Goal: Use online tool/utility: Utilize a website feature to perform a specific function

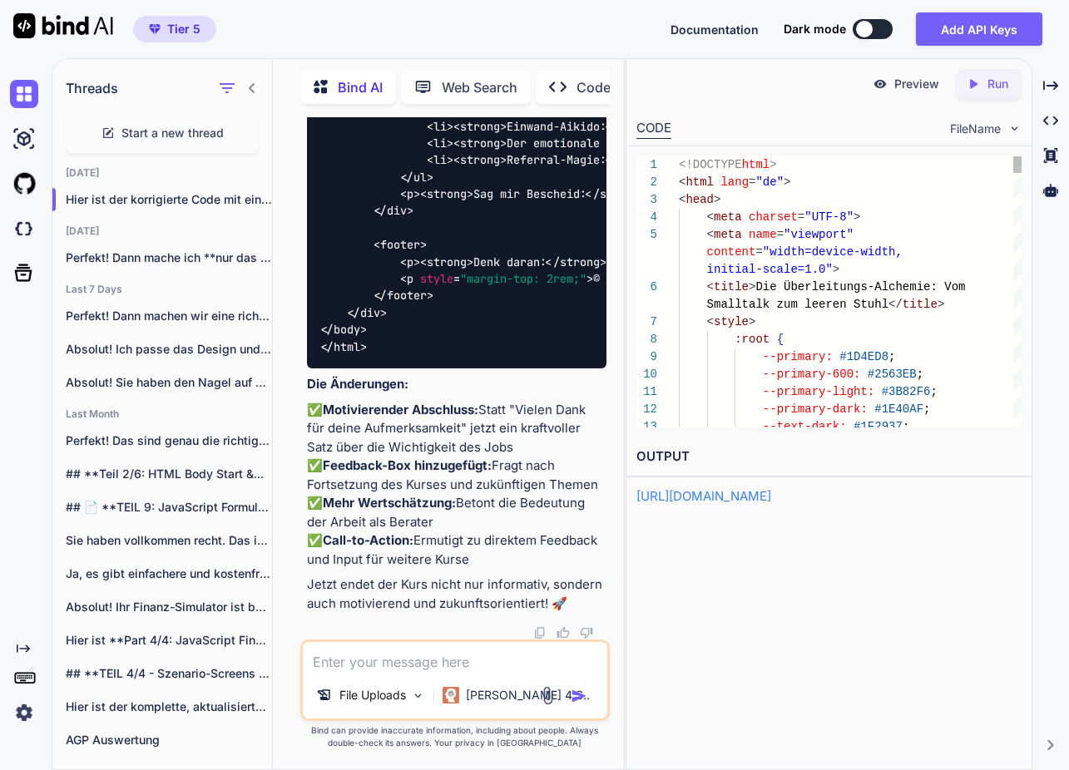
scroll to position [66764, 0]
click at [912, 84] on p "Preview" at bounding box center [916, 84] width 45 height 17
click at [165, 251] on p "Perfekt! Dann mache ich **nur das Eheversprechen..." at bounding box center [169, 257] width 206 height 17
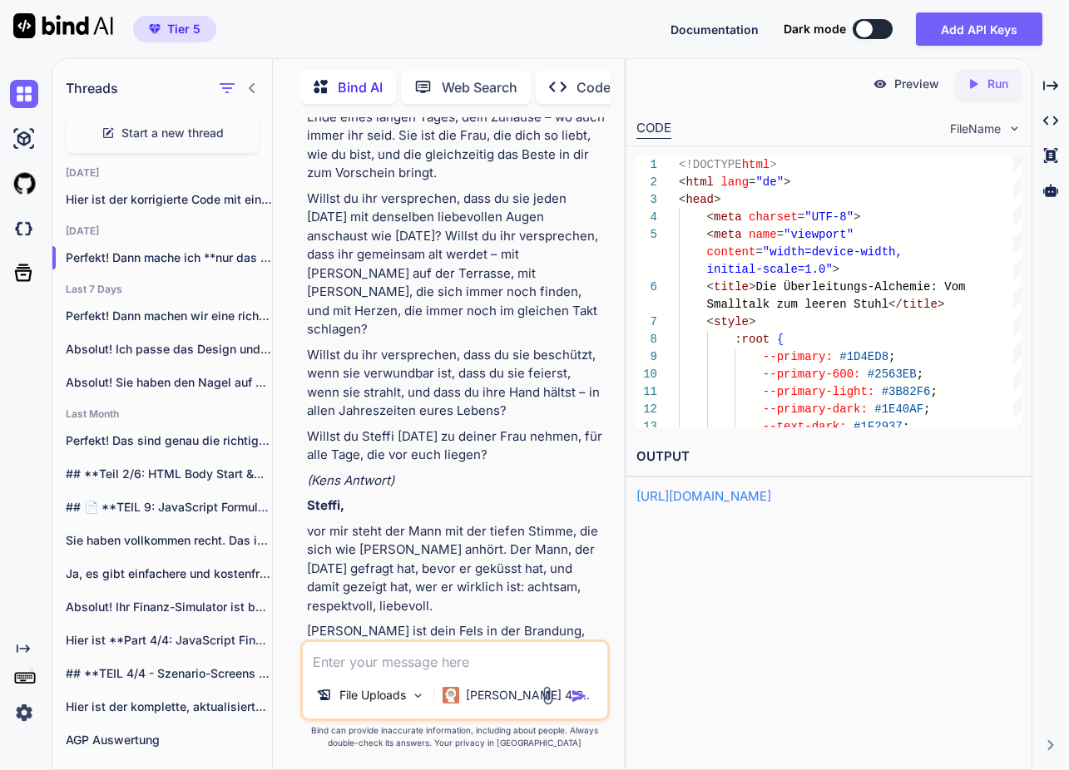
scroll to position [0, 0]
click at [422, 660] on textarea at bounding box center [455, 657] width 304 height 30
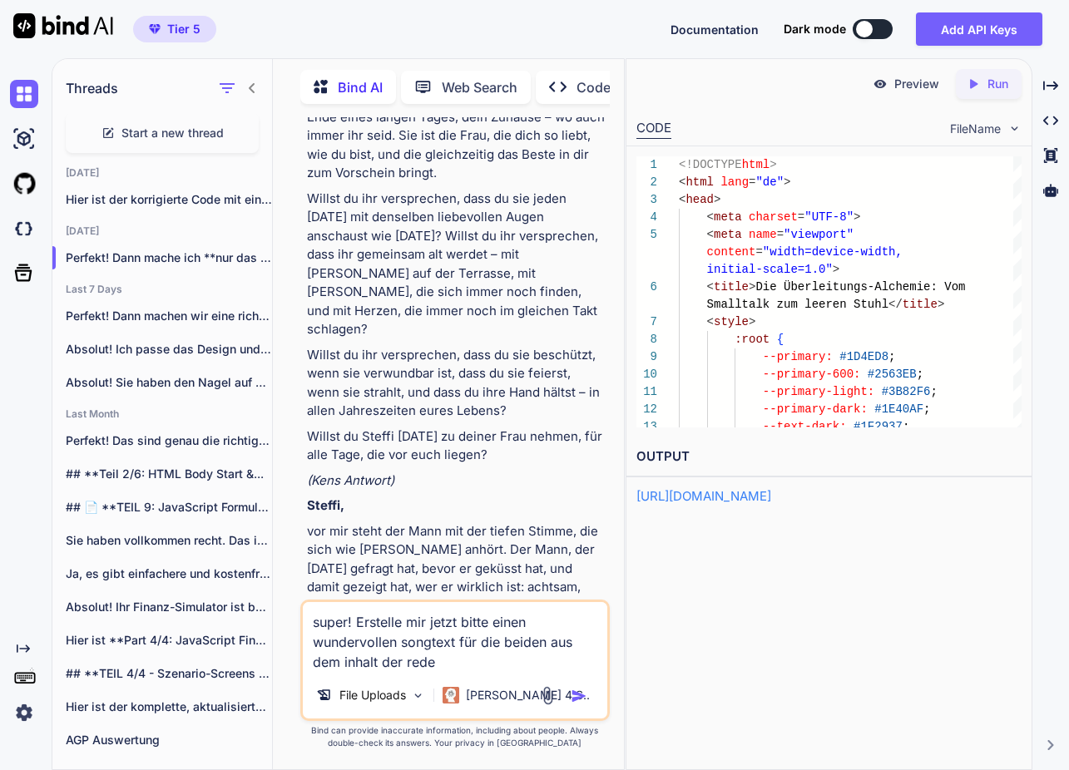
type textarea "super! Erstelle mir jetzt bitte einen wundervollen songtext für die beiden aus …"
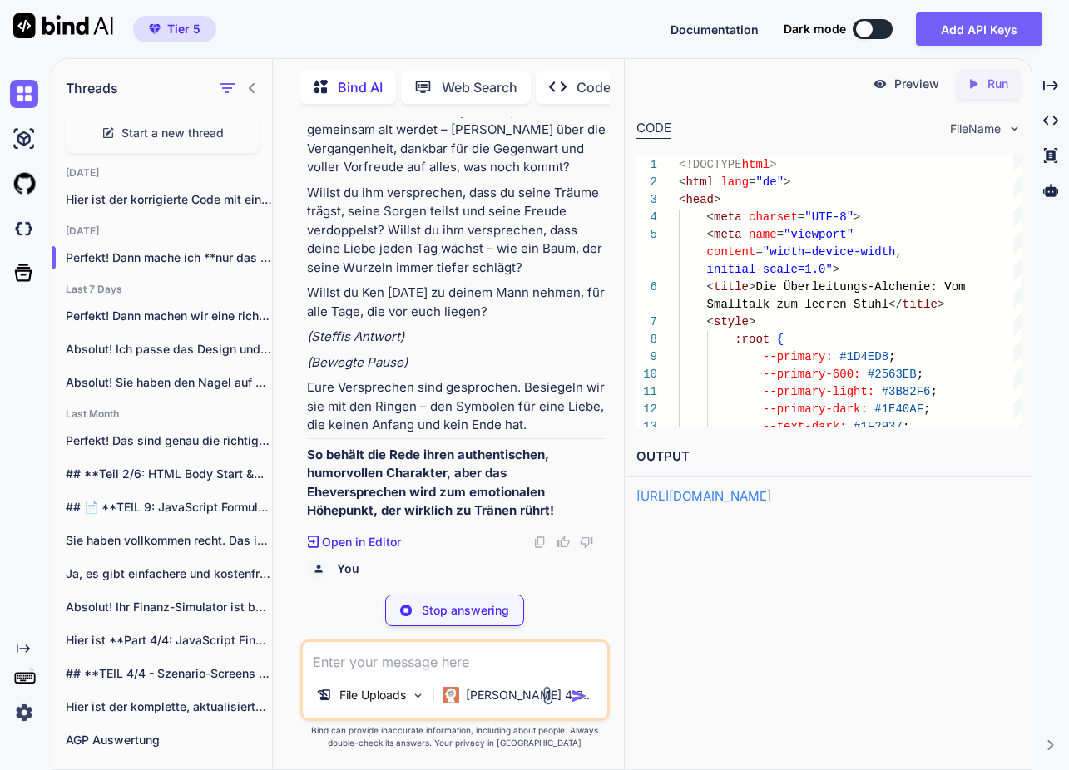
scroll to position [15063, 0]
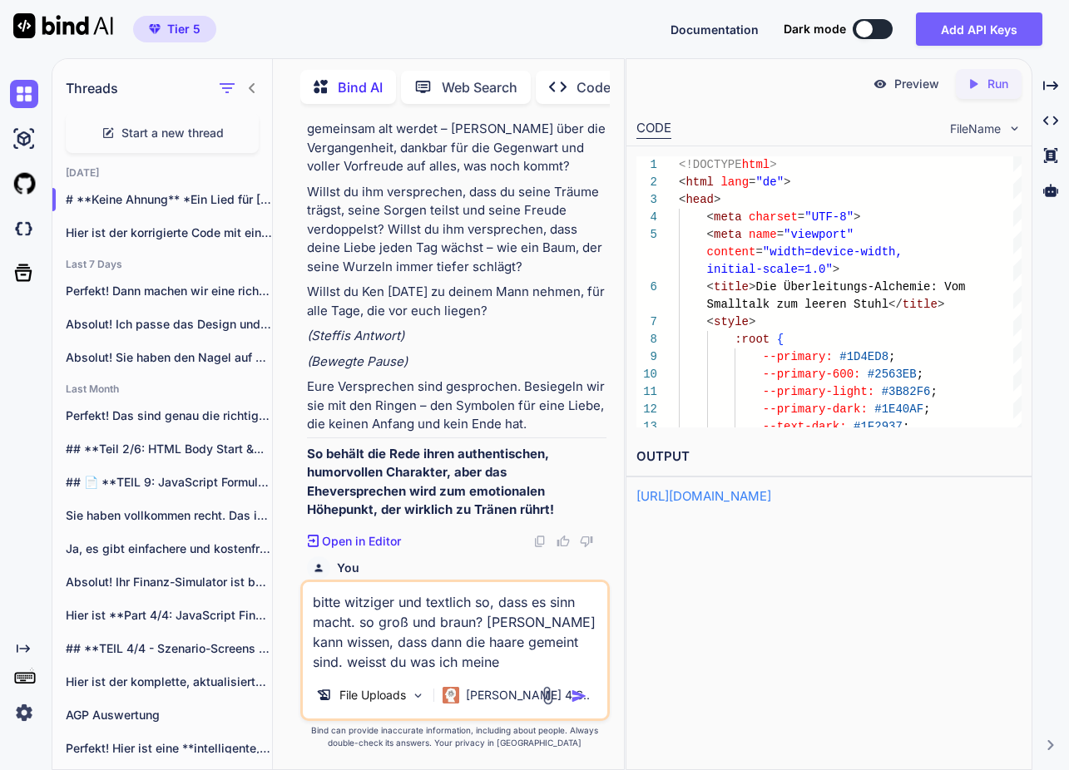
type textarea "bitte witziger und textlich so, dass es sinn macht. so groß und braun? [PERSON_…"
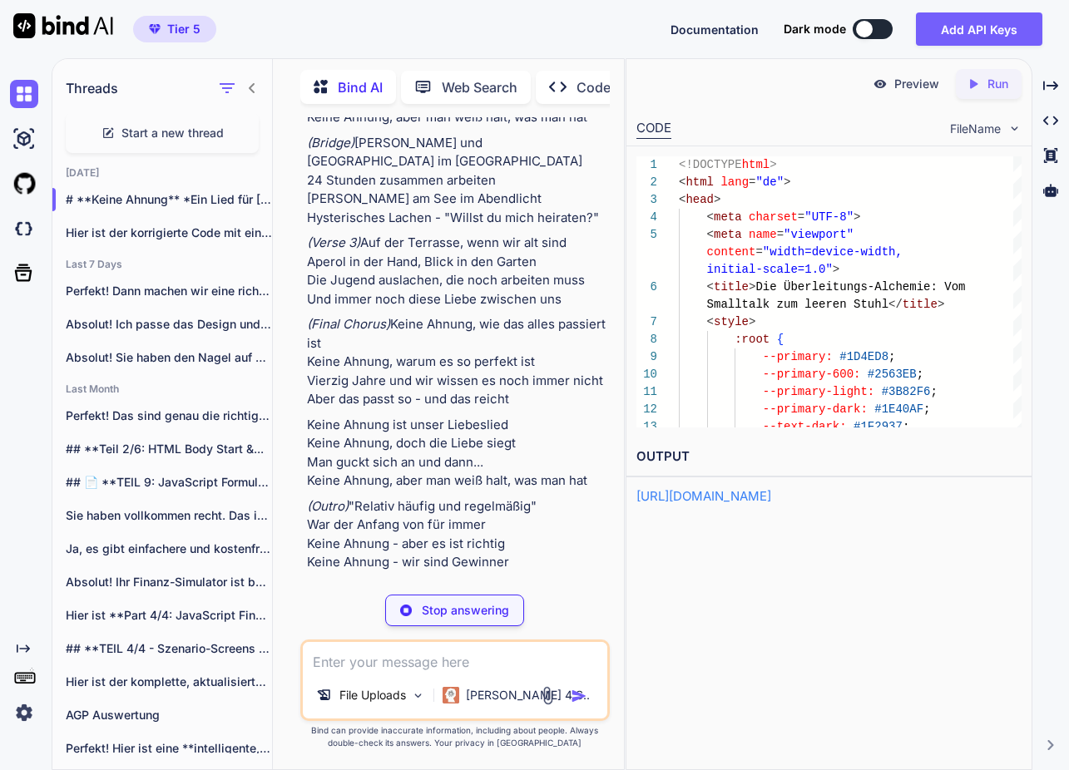
scroll to position [16412, 0]
drag, startPoint x: 462, startPoint y: 611, endPoint x: 438, endPoint y: 652, distance: 47.3
click at [462, 610] on p "Stop answering" at bounding box center [465, 610] width 87 height 17
click at [434, 661] on textarea at bounding box center [455, 657] width 304 height 30
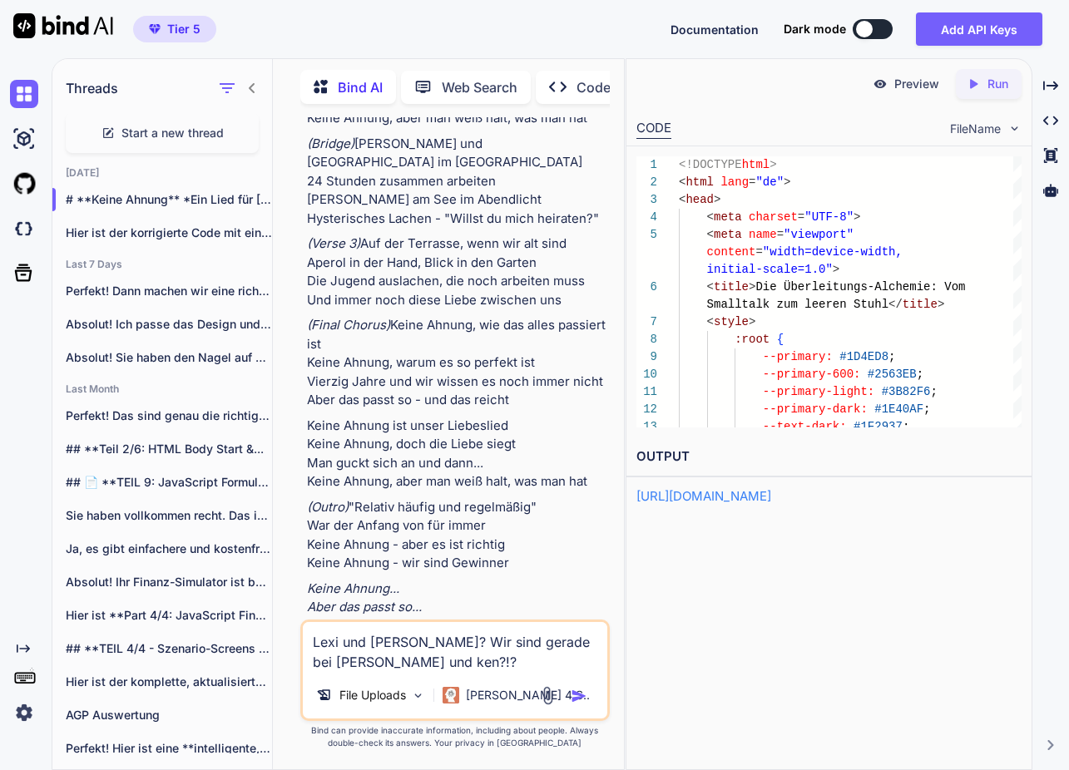
type textarea "Lexi und [PERSON_NAME]? Wir sind gerade bei Steffi und ken?!?!"
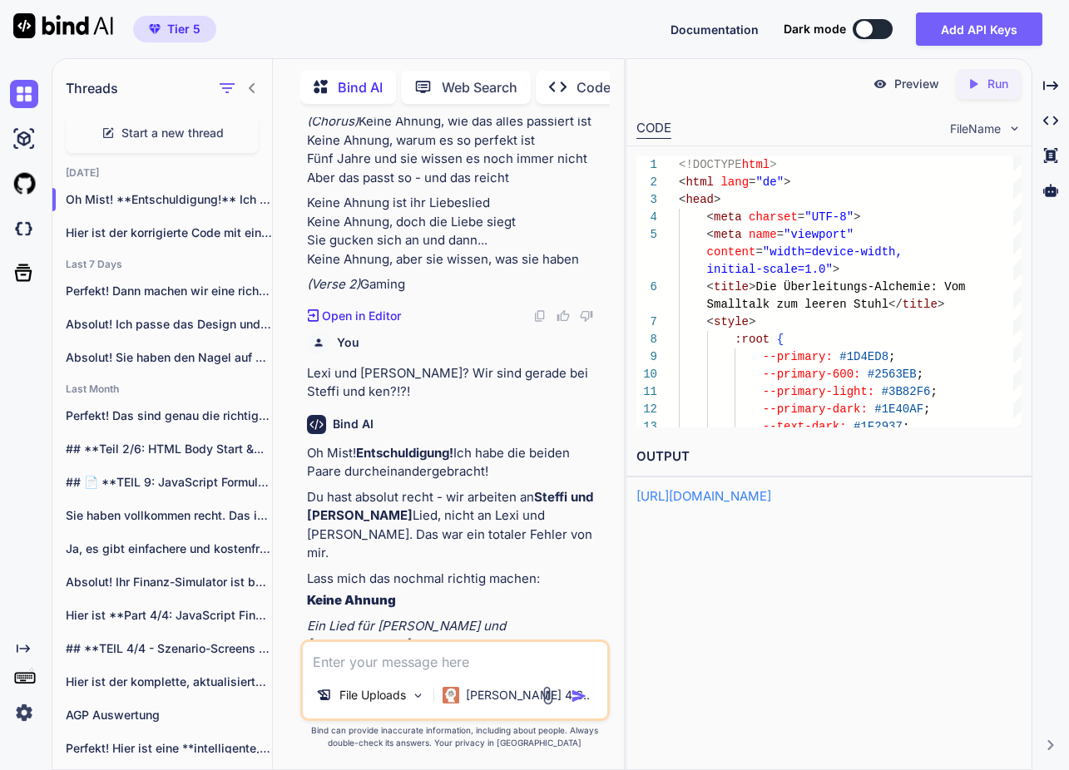
scroll to position [0, 0]
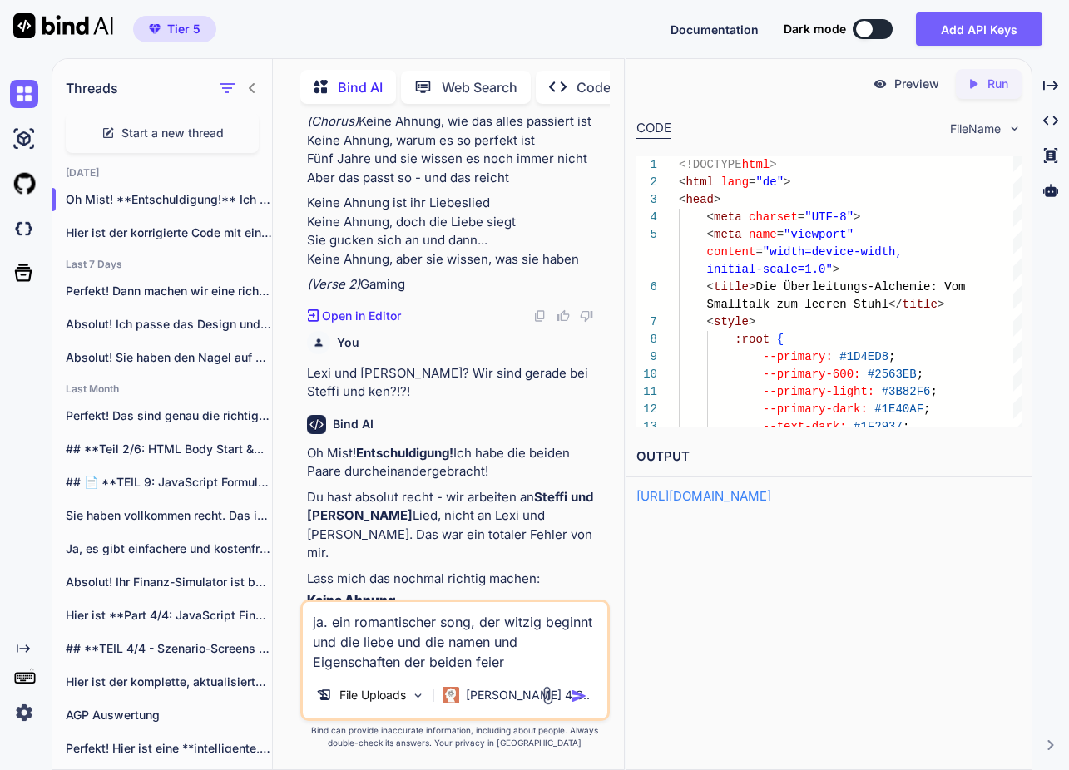
type textarea "ja. ein romantischer song, der witzig beginnt und die liebe und die namen und E…"
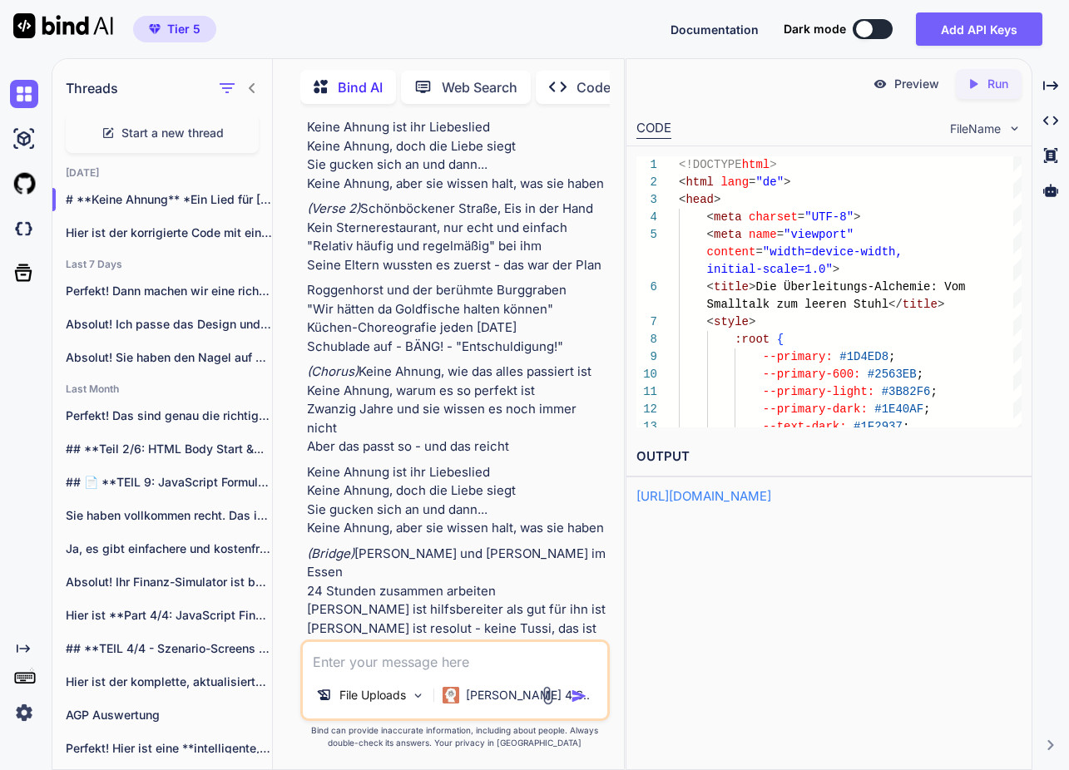
scroll to position [19175, 0]
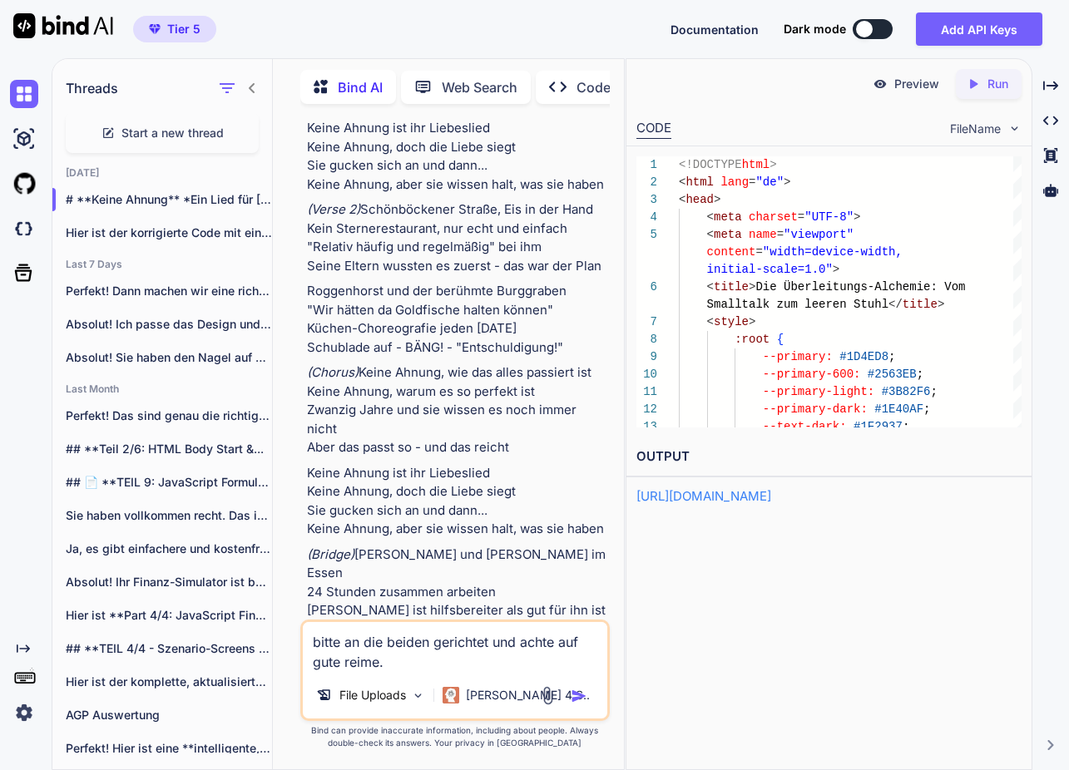
type textarea "bitte an die beiden gerichtet und achte auf gute reime."
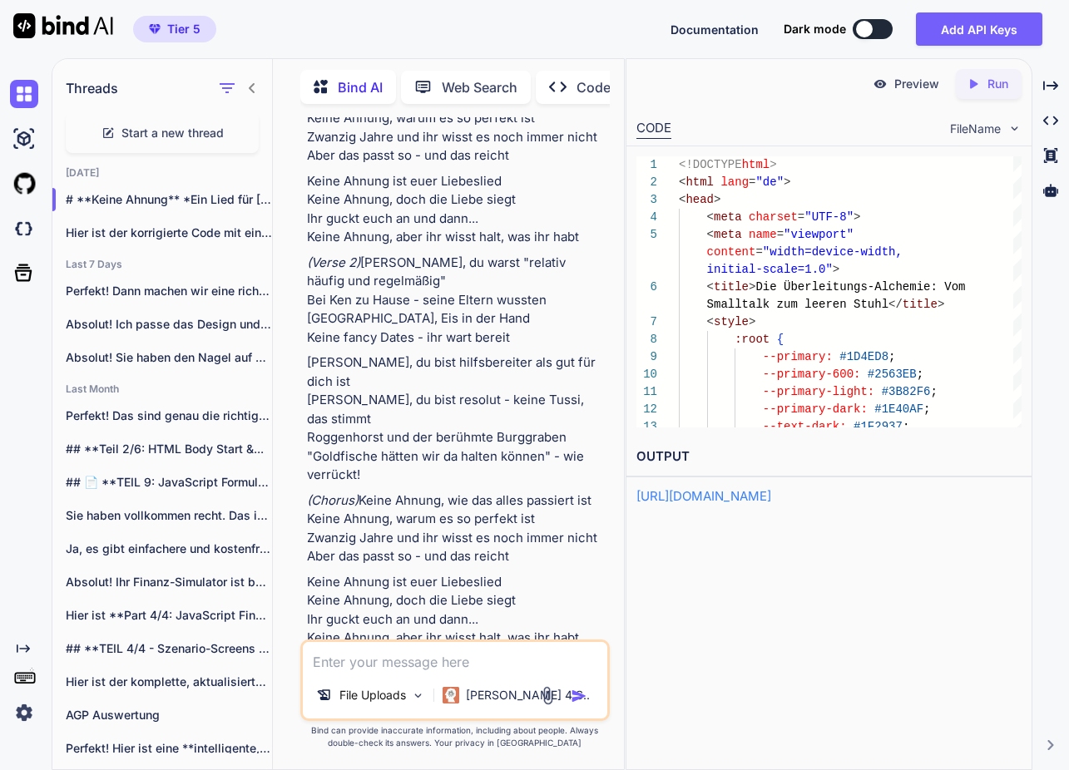
scroll to position [20827, 0]
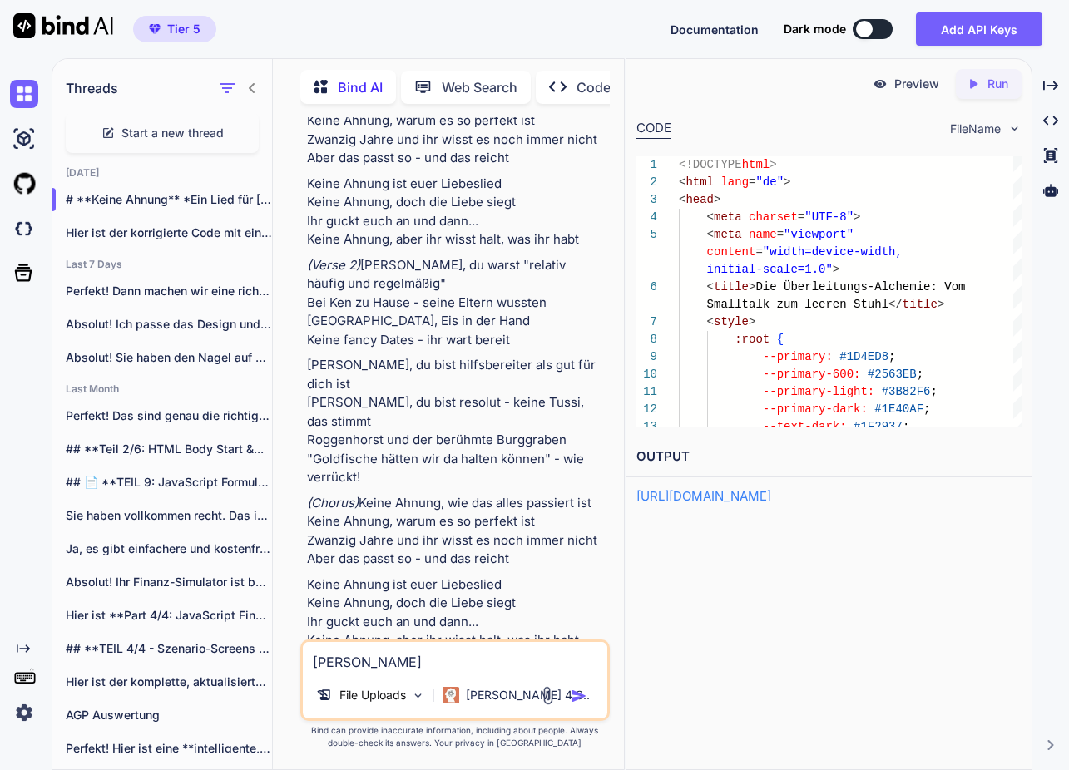
type textarea "[PERSON_NAME]?"
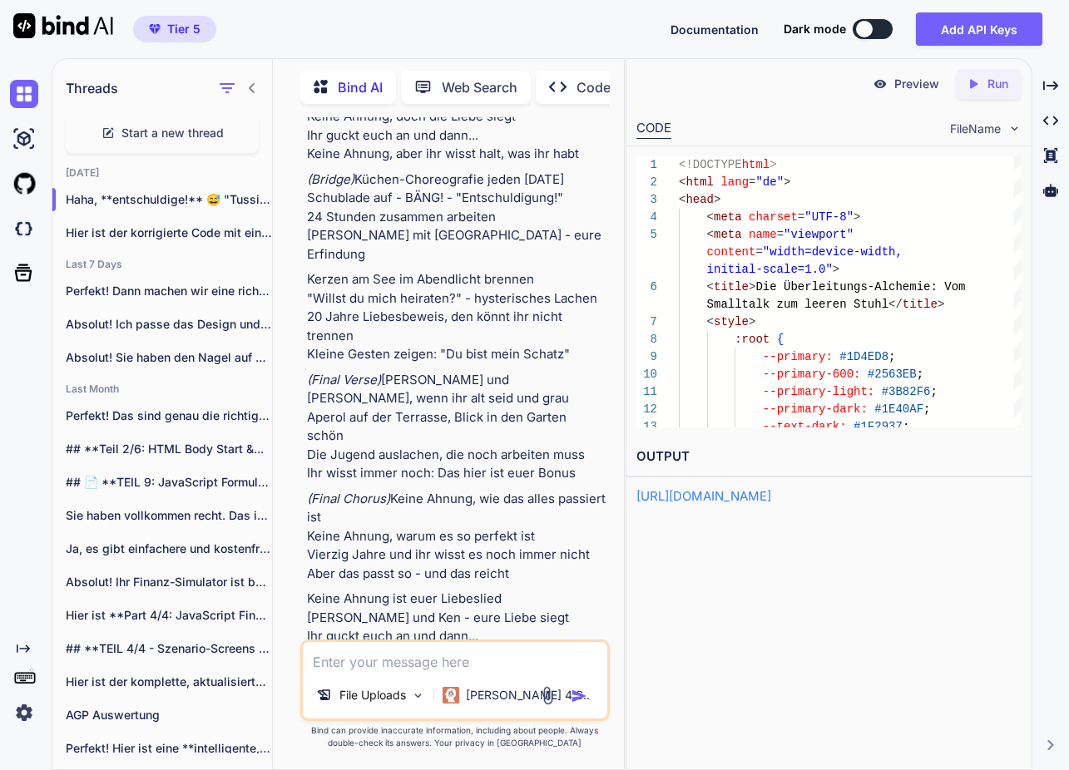
scroll to position [21313, 0]
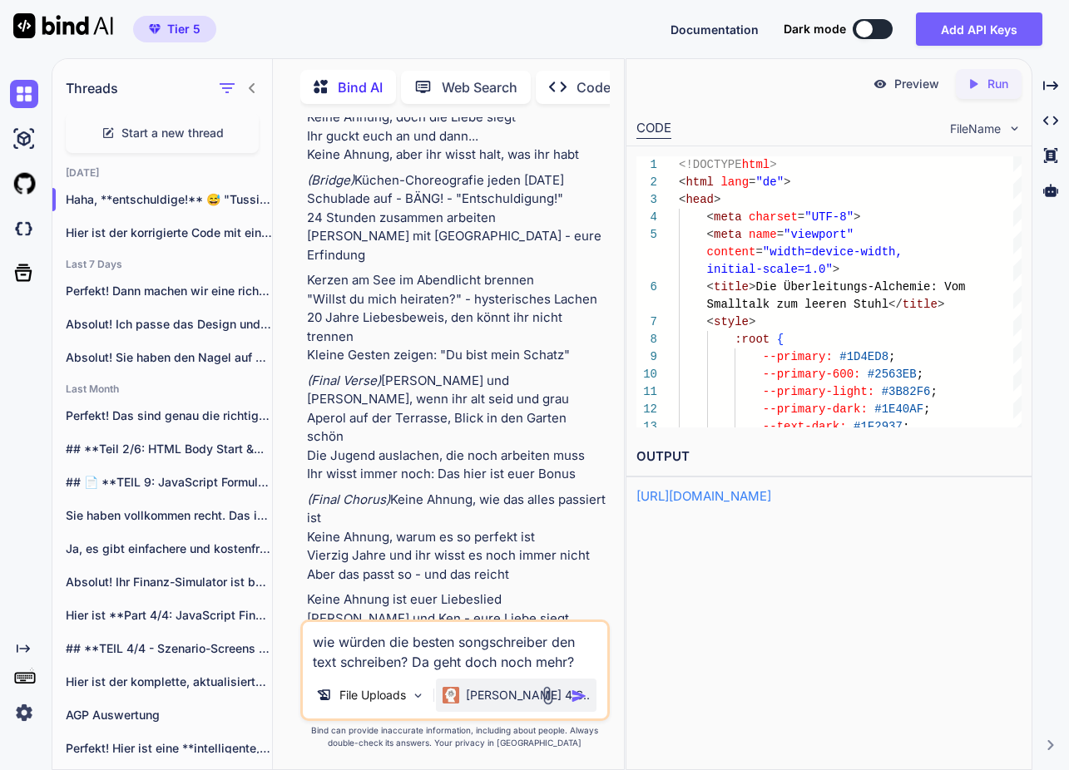
type textarea "wie würden die besten songschreiber den text schreiben? Da geht doch noch mehr?"
click at [493, 690] on p "[PERSON_NAME] 4 S.." at bounding box center [528, 695] width 124 height 17
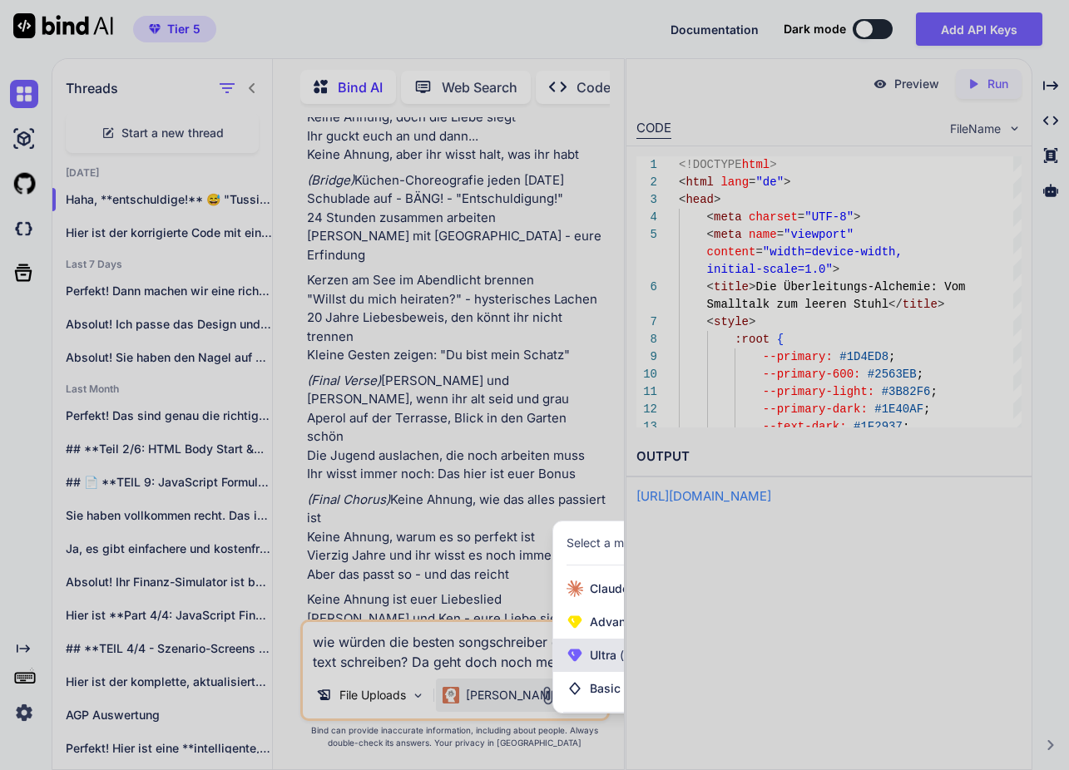
click at [598, 648] on span "Ultra (e.g. DeepSeek R1, O3-mini)" at bounding box center [682, 655] width 185 height 17
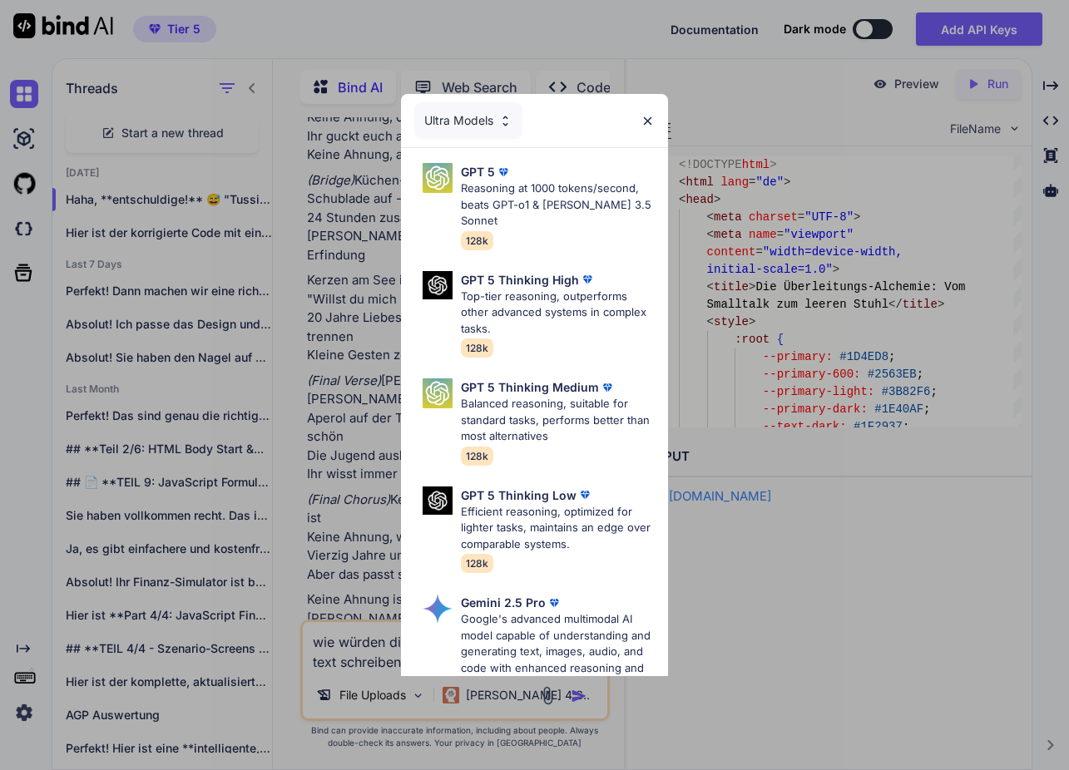
click at [539, 197] on p "Reasoning at 1000 tokens/second, beats GPT-o1 & [PERSON_NAME] 3.5 Sonnet" at bounding box center [558, 204] width 194 height 49
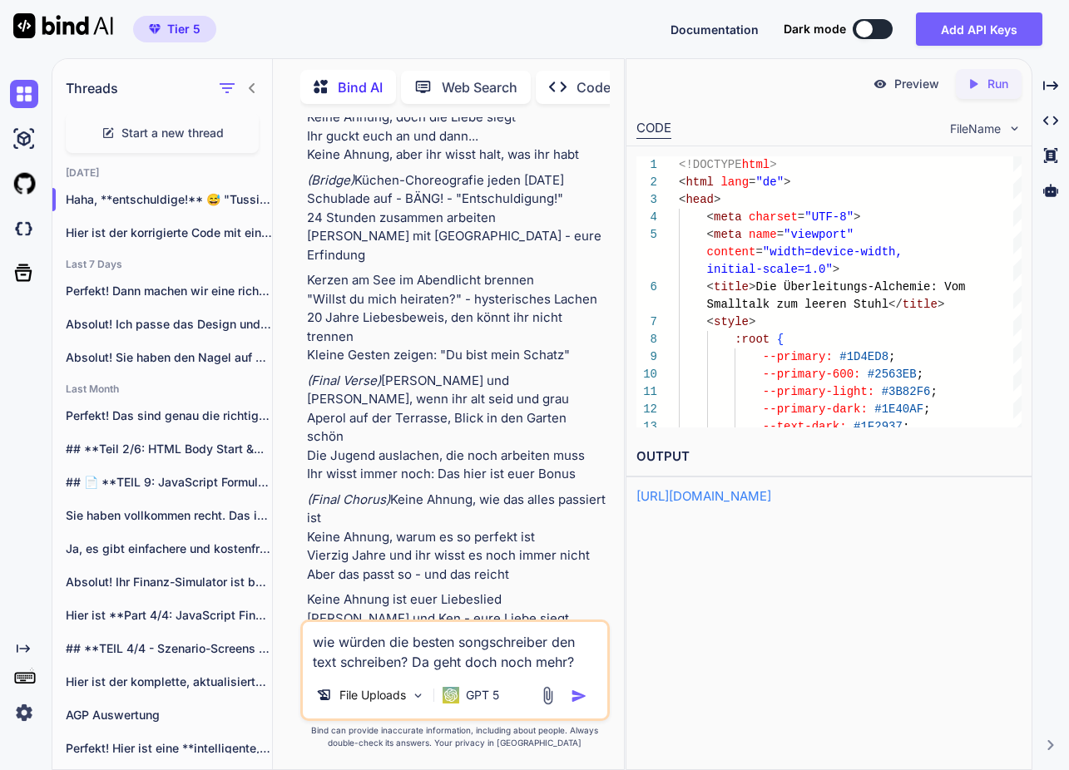
drag, startPoint x: 575, startPoint y: 698, endPoint x: 592, endPoint y: 698, distance: 16.6
click at [575, 698] on img "button" at bounding box center [578, 696] width 17 height 17
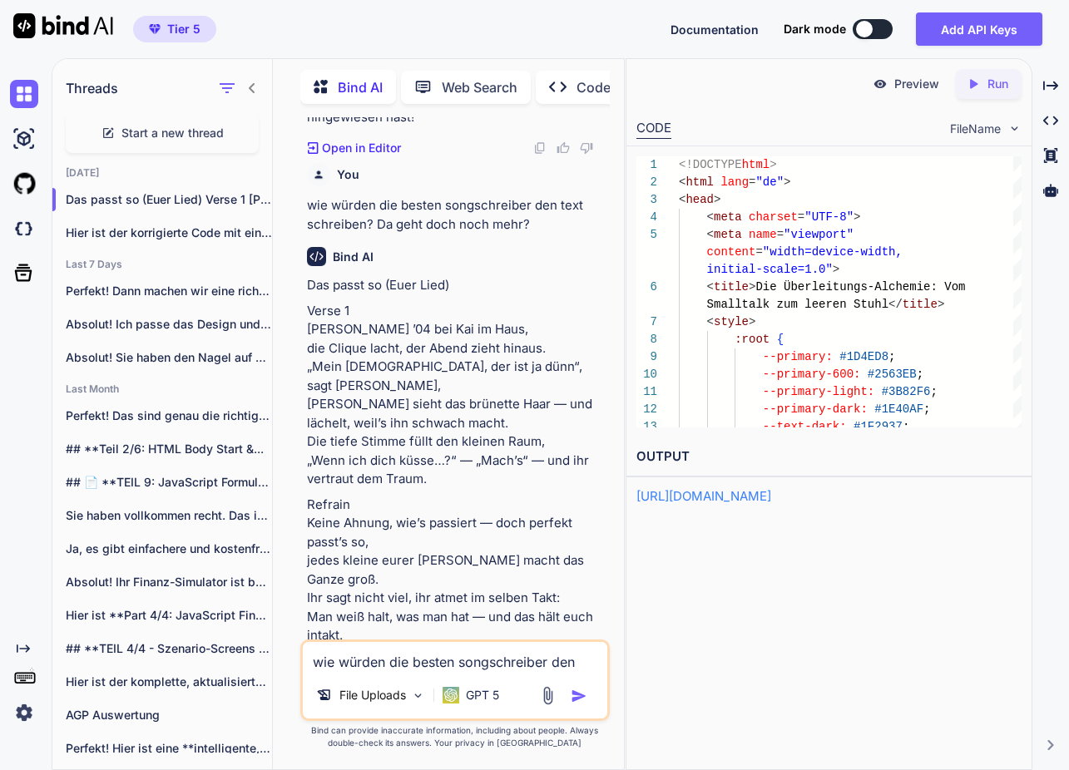
scroll to position [22606, 0]
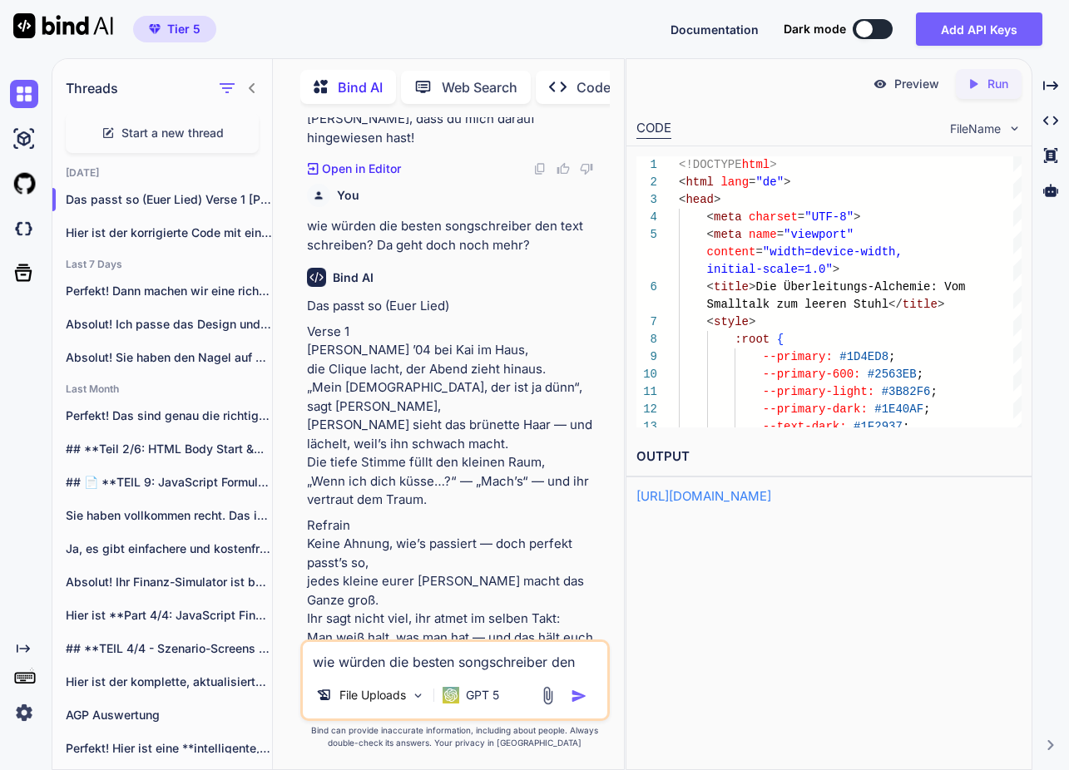
click at [383, 664] on textarea "wie würden die besten songschreiber den text schreiben? Da geht doch noch mehr?" at bounding box center [455, 657] width 304 height 30
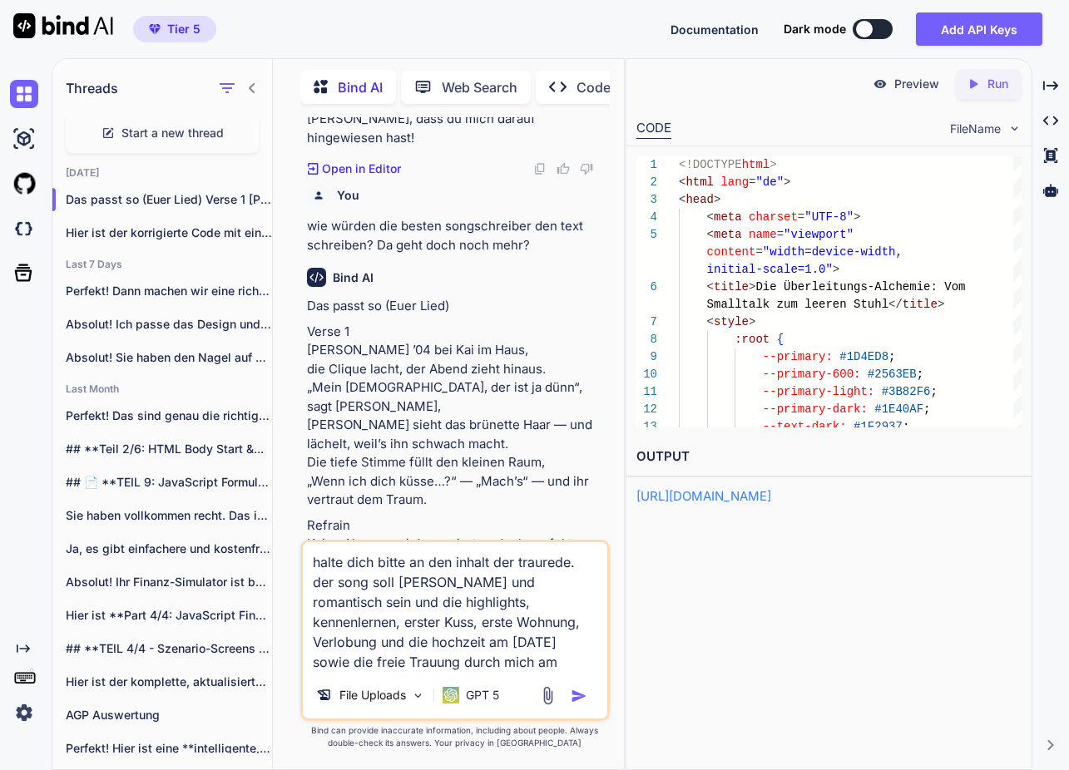
type textarea "halte dich bitte an den inhalt der traurede. der song soll [PERSON_NAME] und ro…"
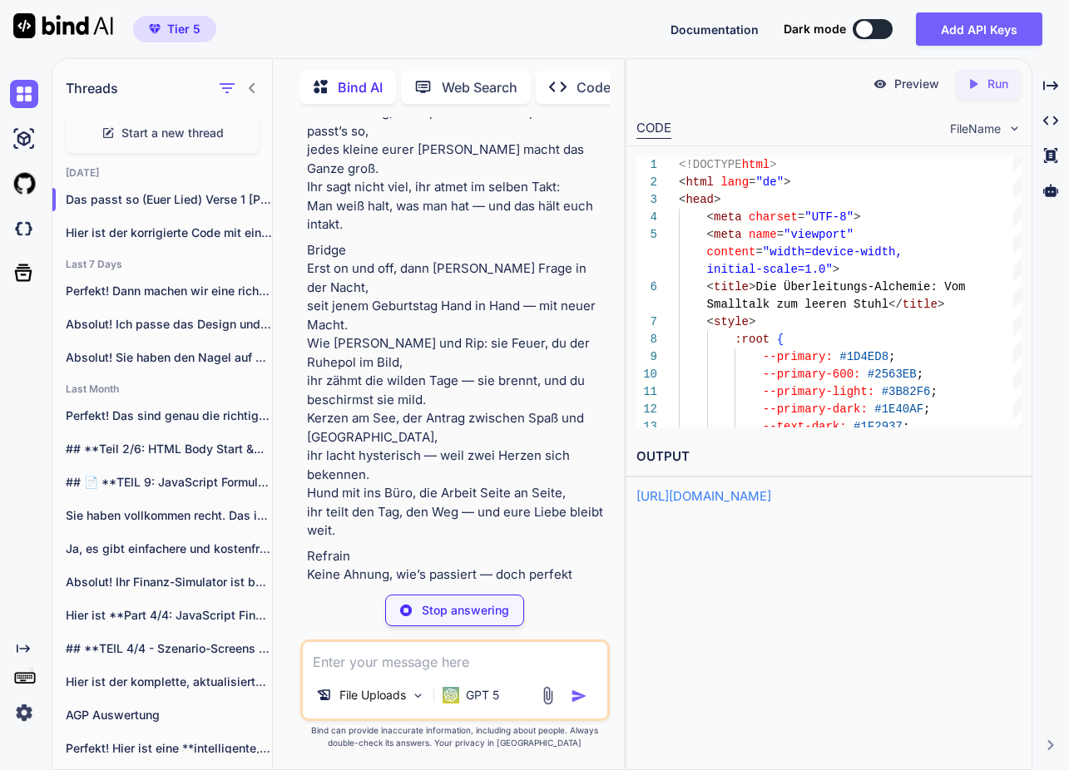
scroll to position [23464, 0]
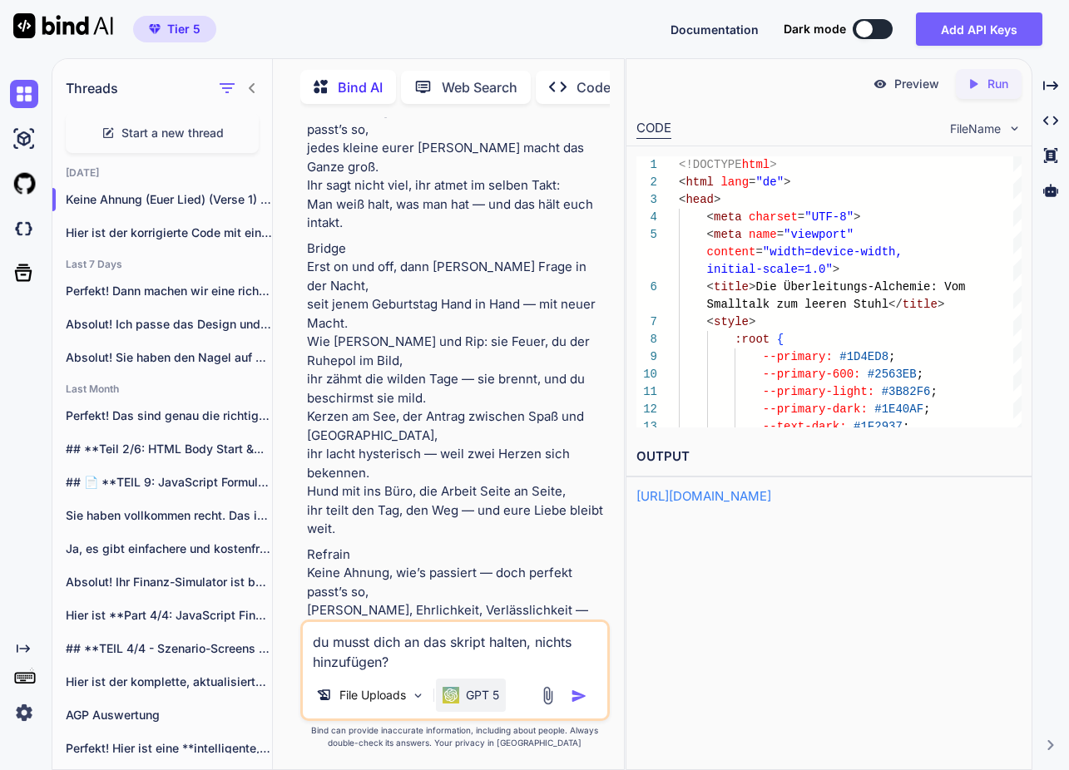
type textarea "du musst dich an das skript halten, nichts hinzufügen?"
click at [488, 694] on p "GPT 5" at bounding box center [482, 695] width 33 height 17
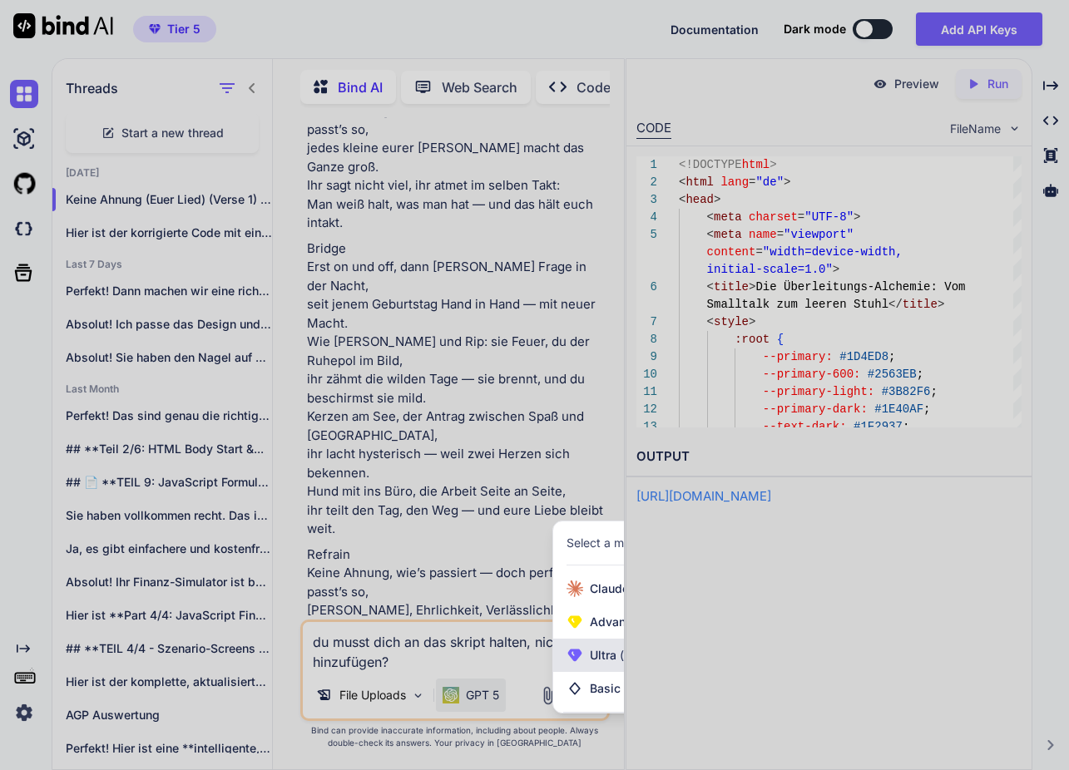
click at [592, 653] on span "Ultra (e.g. DeepSeek R1, O3-mini)" at bounding box center [682, 655] width 185 height 17
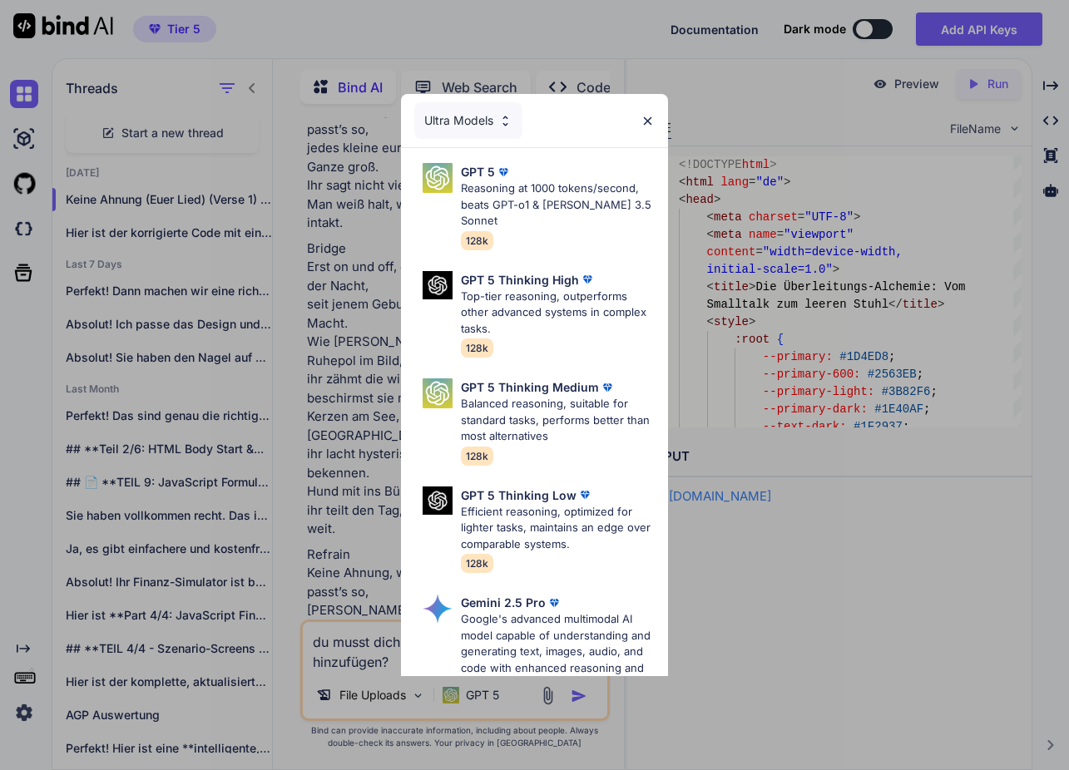
click at [531, 289] on p "Top-tier reasoning, outperforms other advanced systems in complex tasks." at bounding box center [558, 313] width 194 height 49
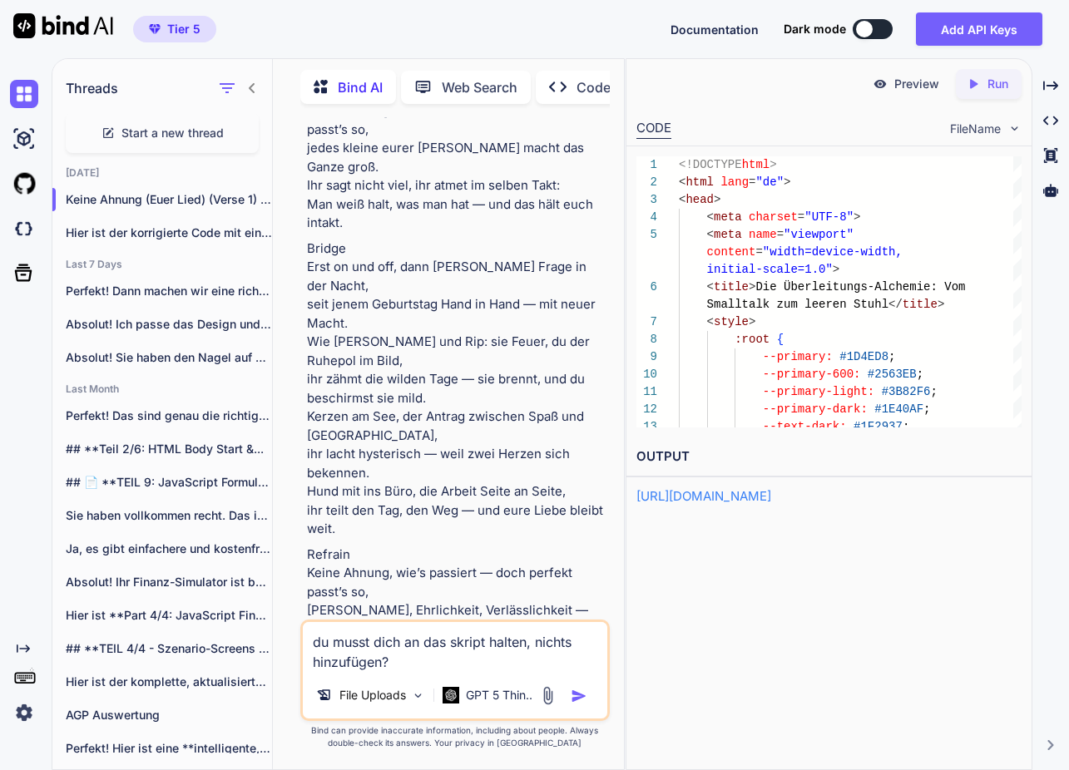
click at [575, 694] on img "button" at bounding box center [578, 696] width 17 height 17
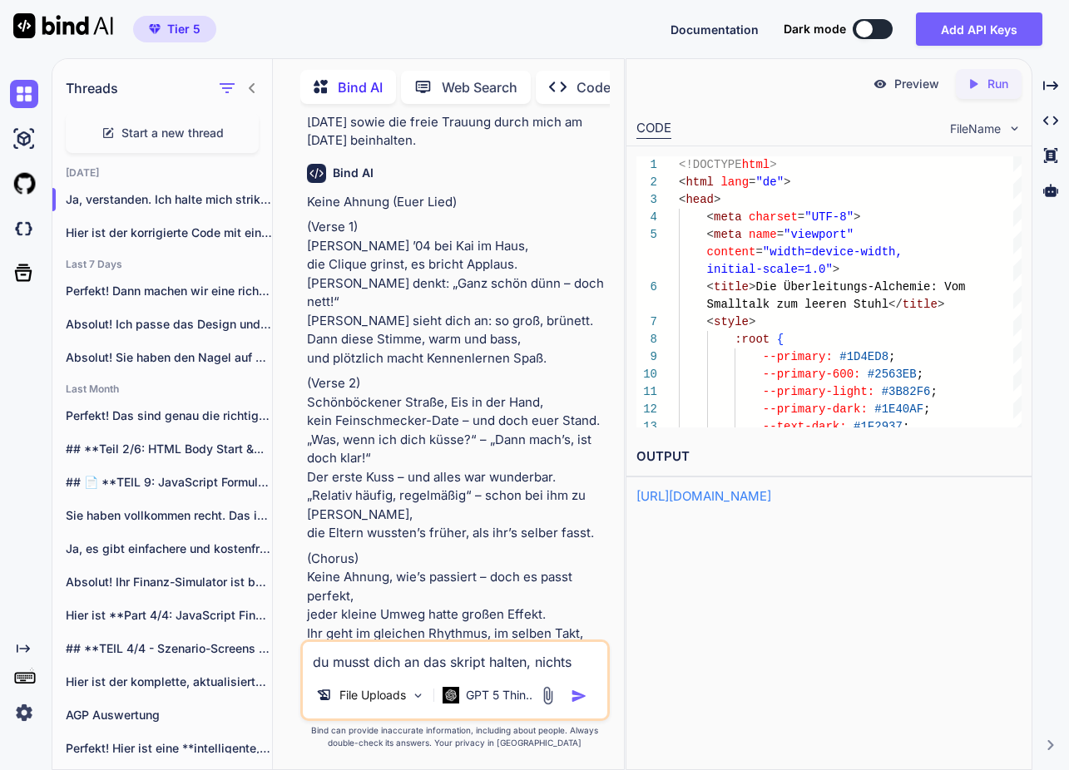
scroll to position [0, 0]
click at [410, 657] on textarea "du musst dich an das skript halten, nichts hinzufügen?" at bounding box center [455, 657] width 304 height 30
paste textarea "Loremipsumdol sit Ametco adi Eli SEDDOEIUS Tempo Incididuntutlaboreetd, magna A…"
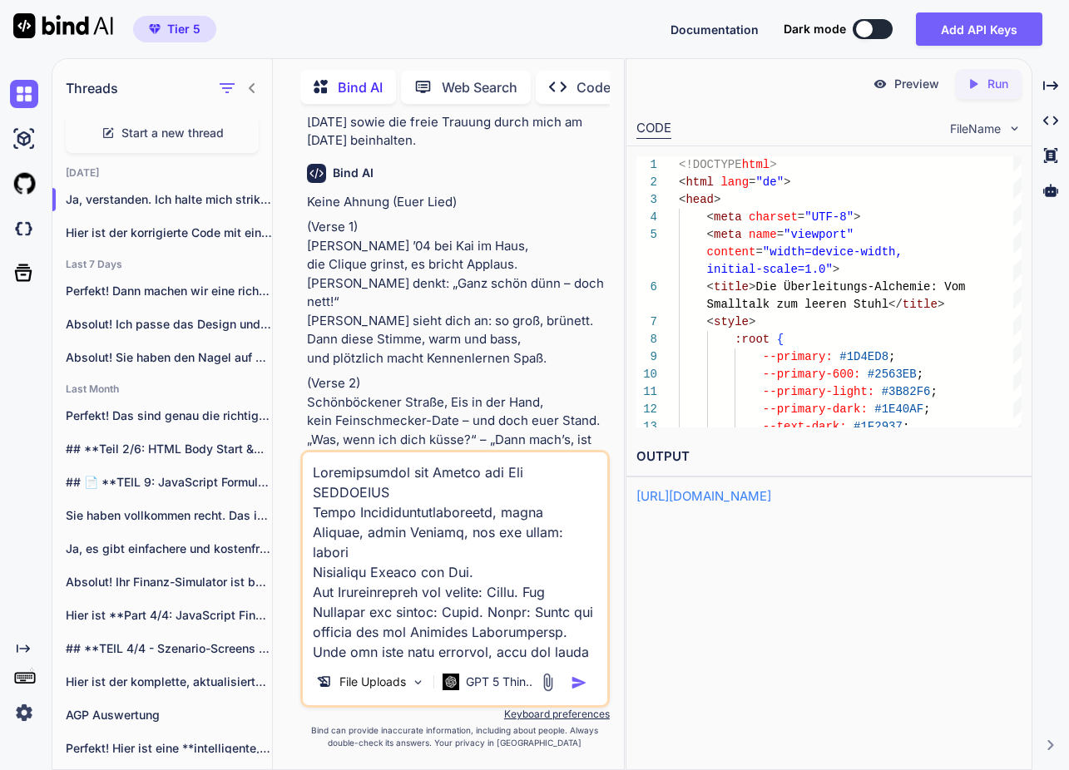
scroll to position [19561, 0]
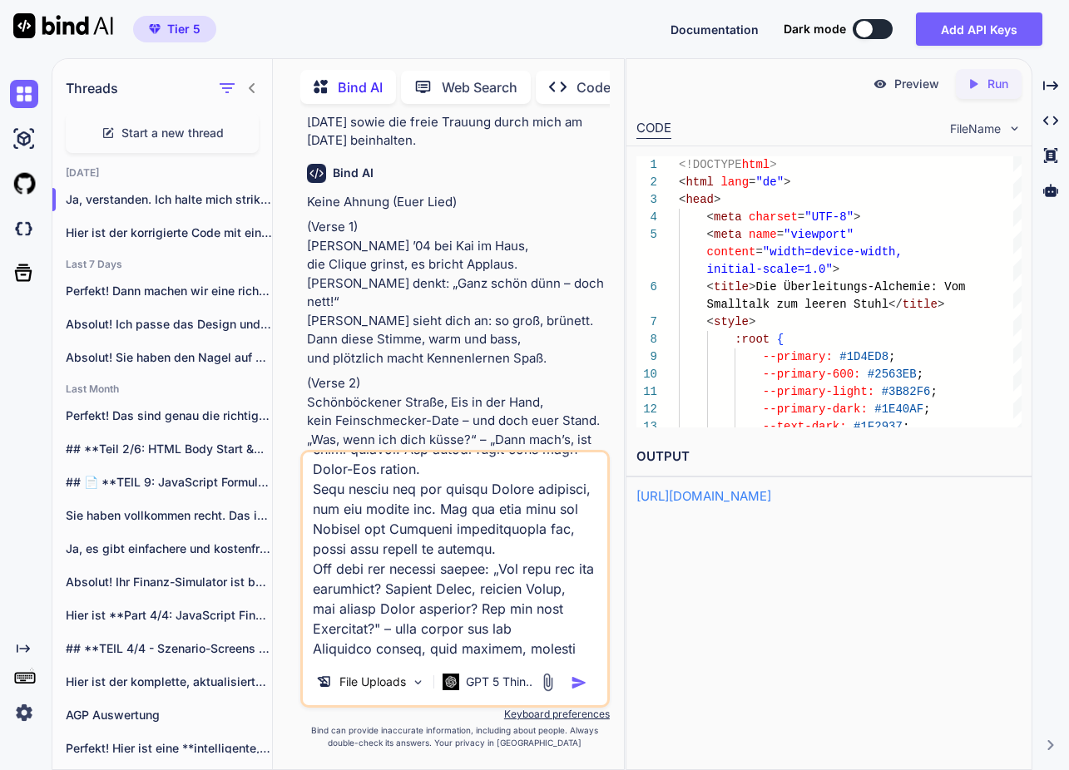
type textarea "Loremipsumdol sit Ametco adi Eli SEDDOEIUS Tempo Incididuntutlaboreetd, magna A…"
click at [575, 684] on img "button" at bounding box center [578, 682] width 17 height 17
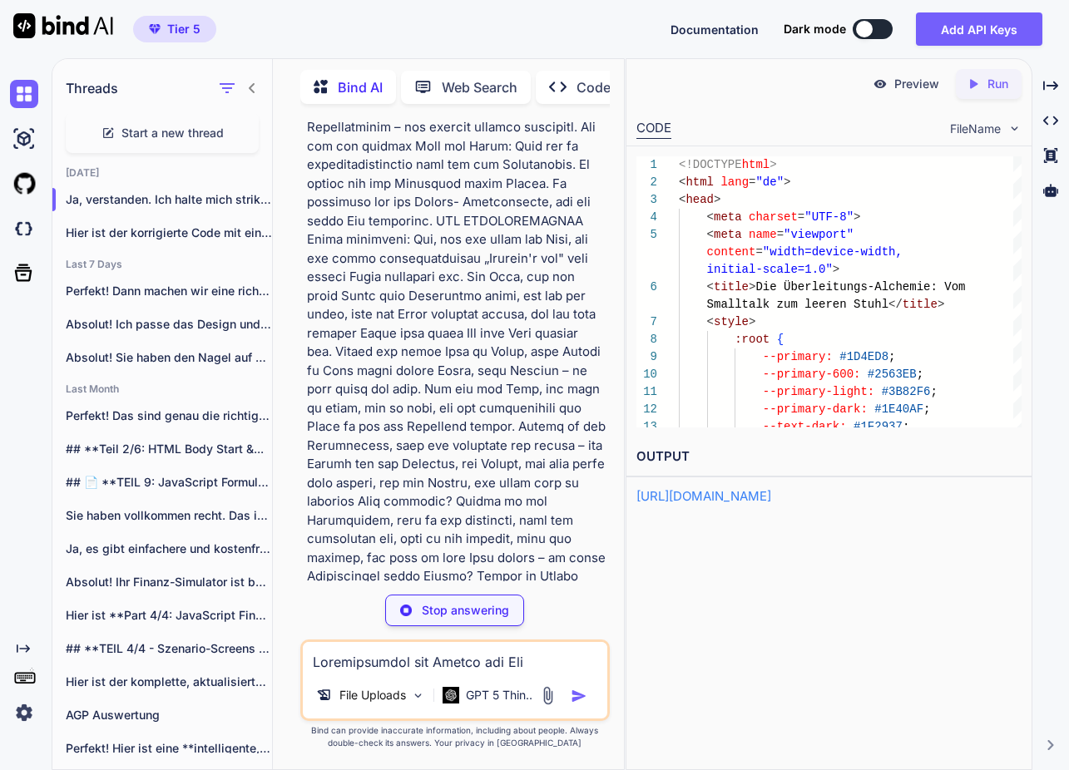
scroll to position [37458, 0]
